Goal: Transaction & Acquisition: Book appointment/travel/reservation

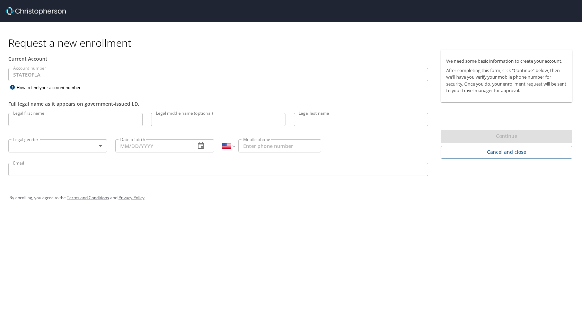
select select "US"
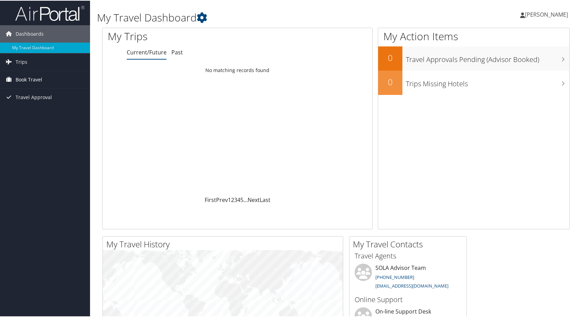
click at [27, 81] on span "Book Travel" at bounding box center [29, 78] width 27 height 17
click at [28, 67] on link "Trips" at bounding box center [45, 61] width 90 height 17
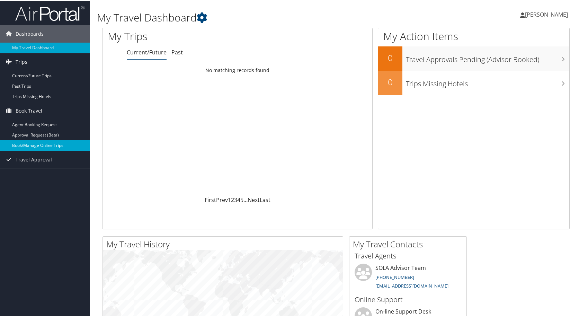
click at [39, 142] on link "Book/Manage Online Trips" at bounding box center [45, 145] width 90 height 10
